Goal: Task Accomplishment & Management: Manage account settings

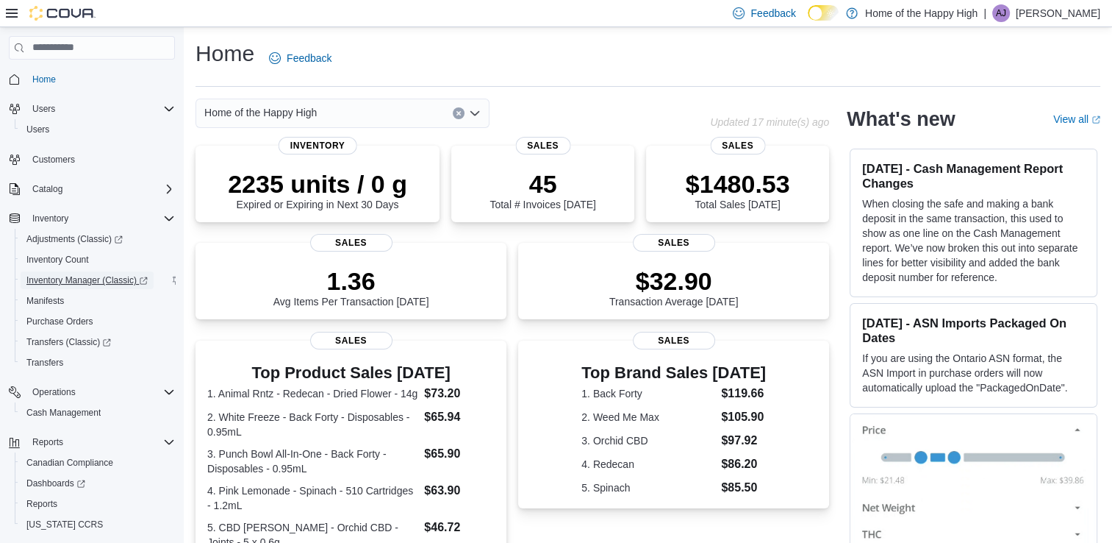
click at [76, 278] on span "Inventory Manager (Classic)" at bounding box center [86, 280] width 121 height 12
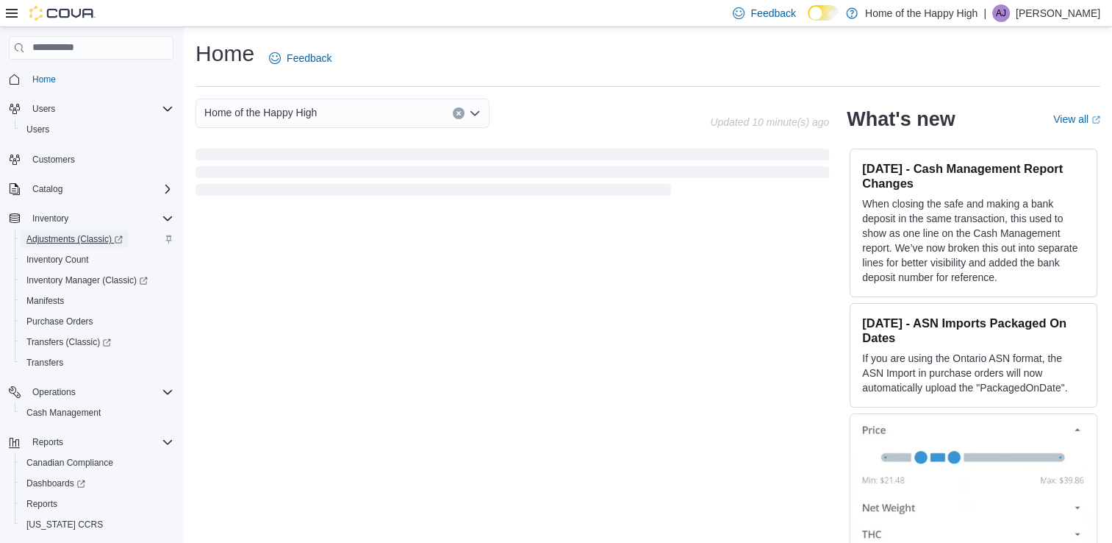
click at [68, 240] on span "Adjustments (Classic)" at bounding box center [74, 239] width 96 height 12
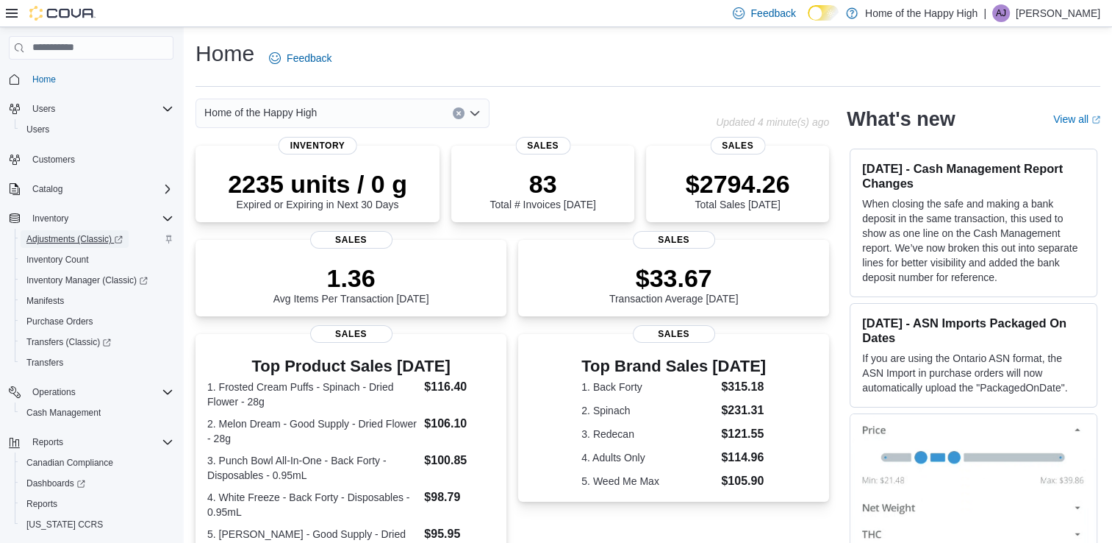
click at [71, 241] on span "Adjustments (Classic)" at bounding box center [74, 239] width 96 height 12
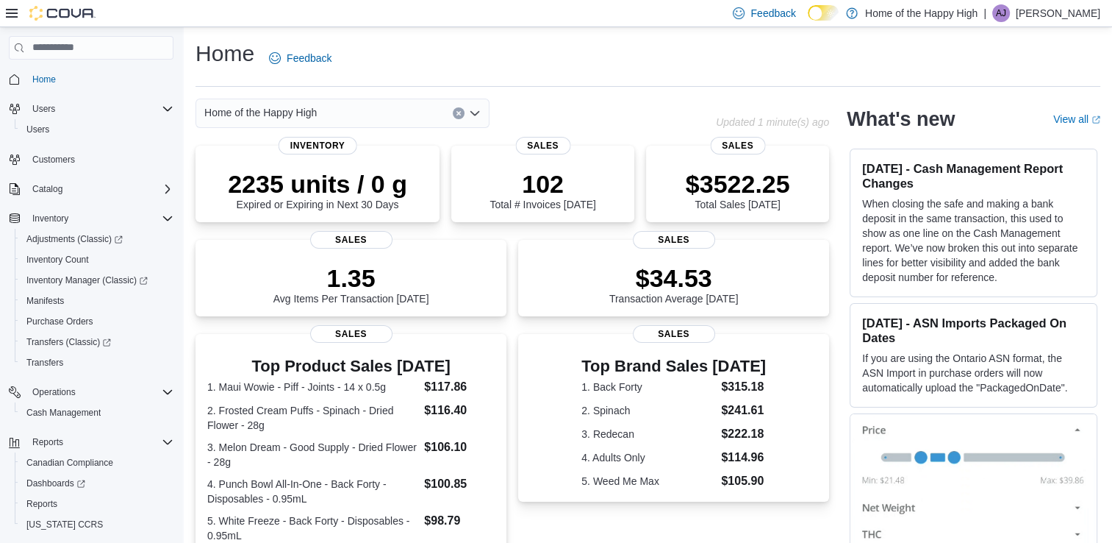
click at [1051, 11] on p "April Johnson" at bounding box center [1058, 13] width 85 height 18
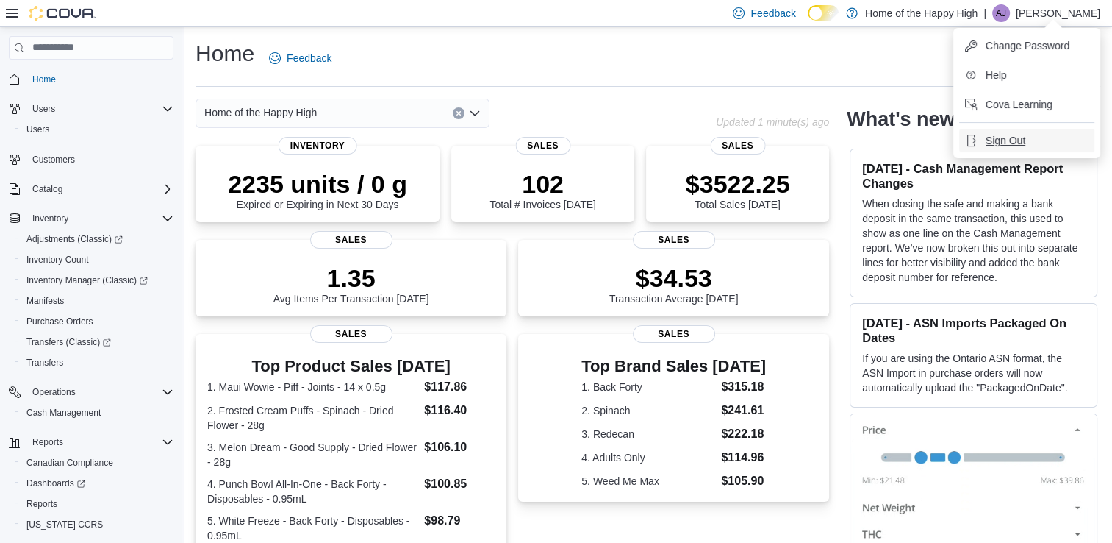
click at [994, 143] on span "Sign Out" at bounding box center [1006, 140] width 40 height 15
